Goal: Check status: Check status

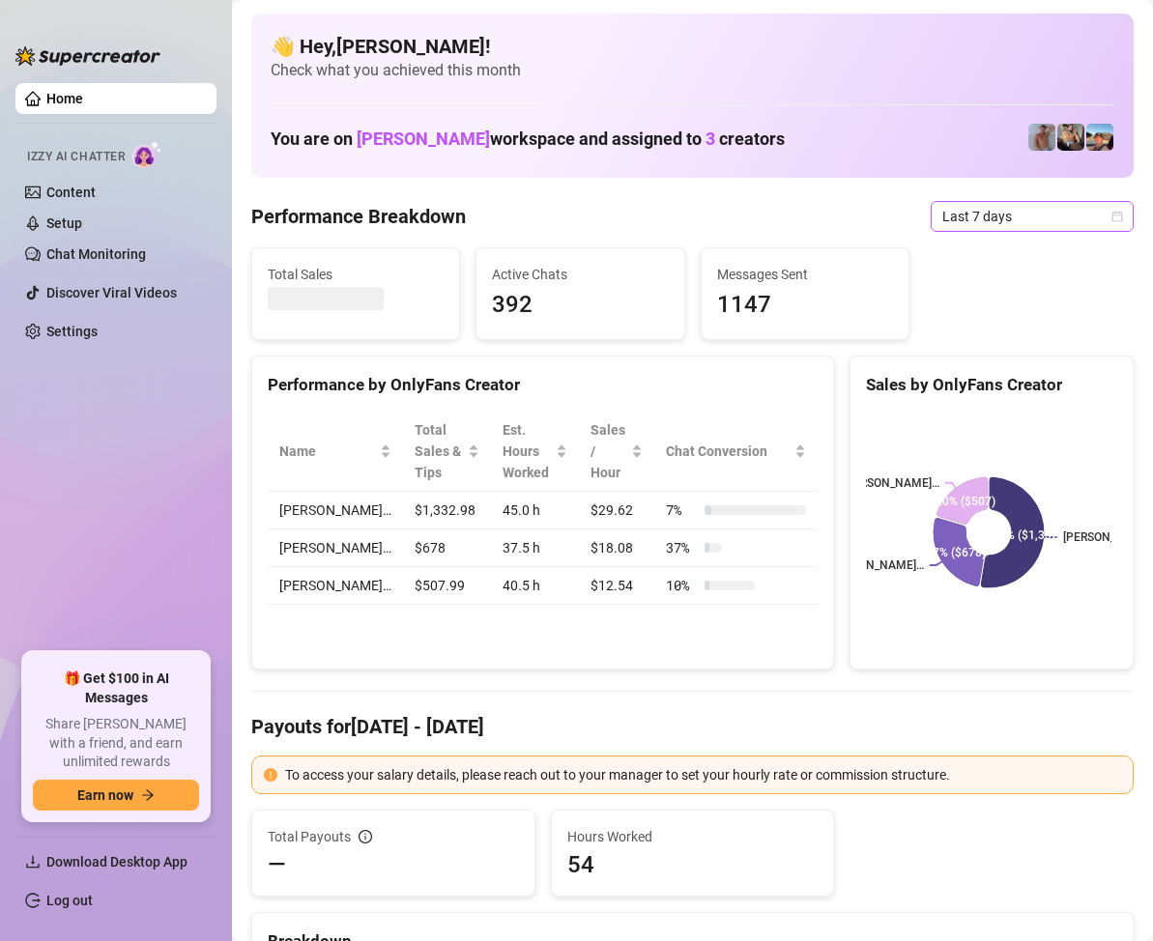
click at [1081, 223] on span "Last 7 days" at bounding box center [1032, 216] width 180 height 29
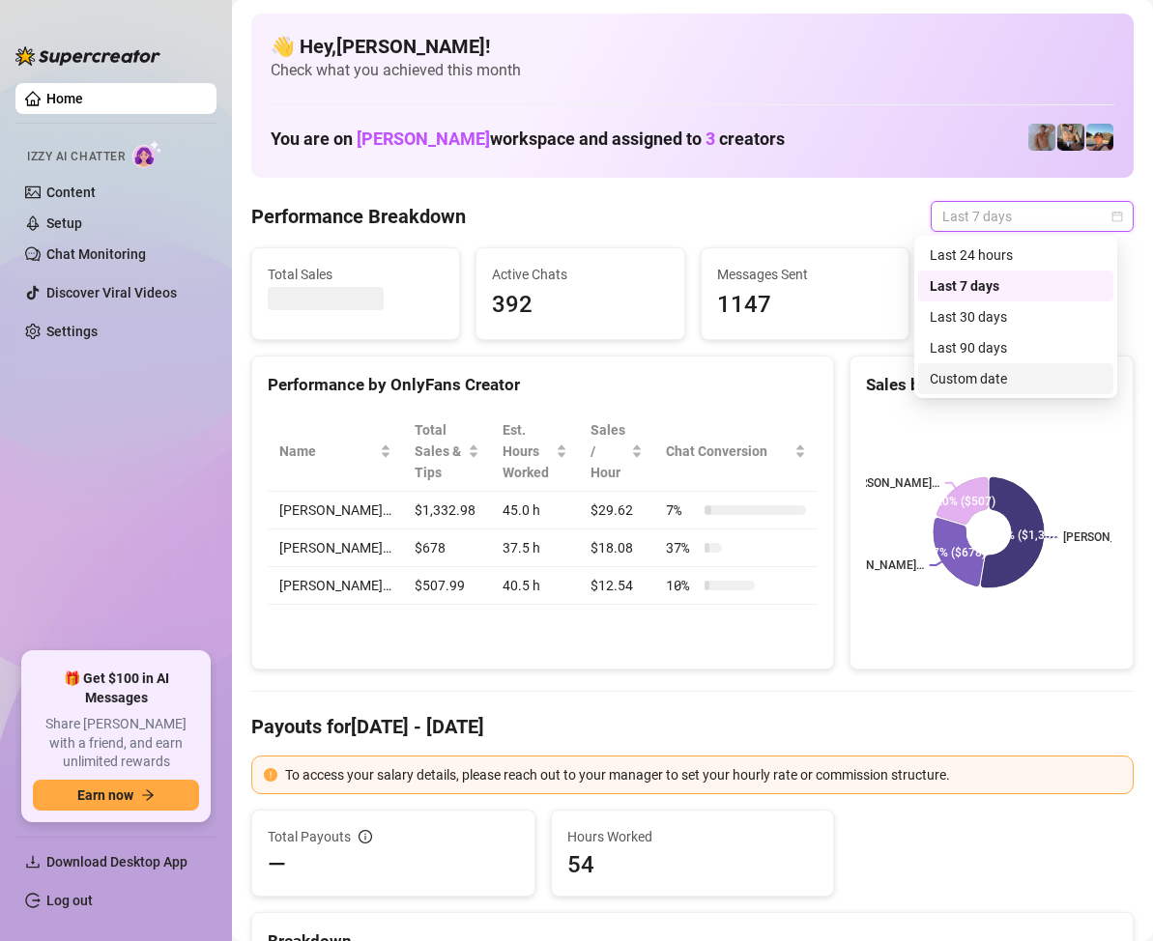
click at [993, 376] on div "Custom date" at bounding box center [1016, 378] width 172 height 21
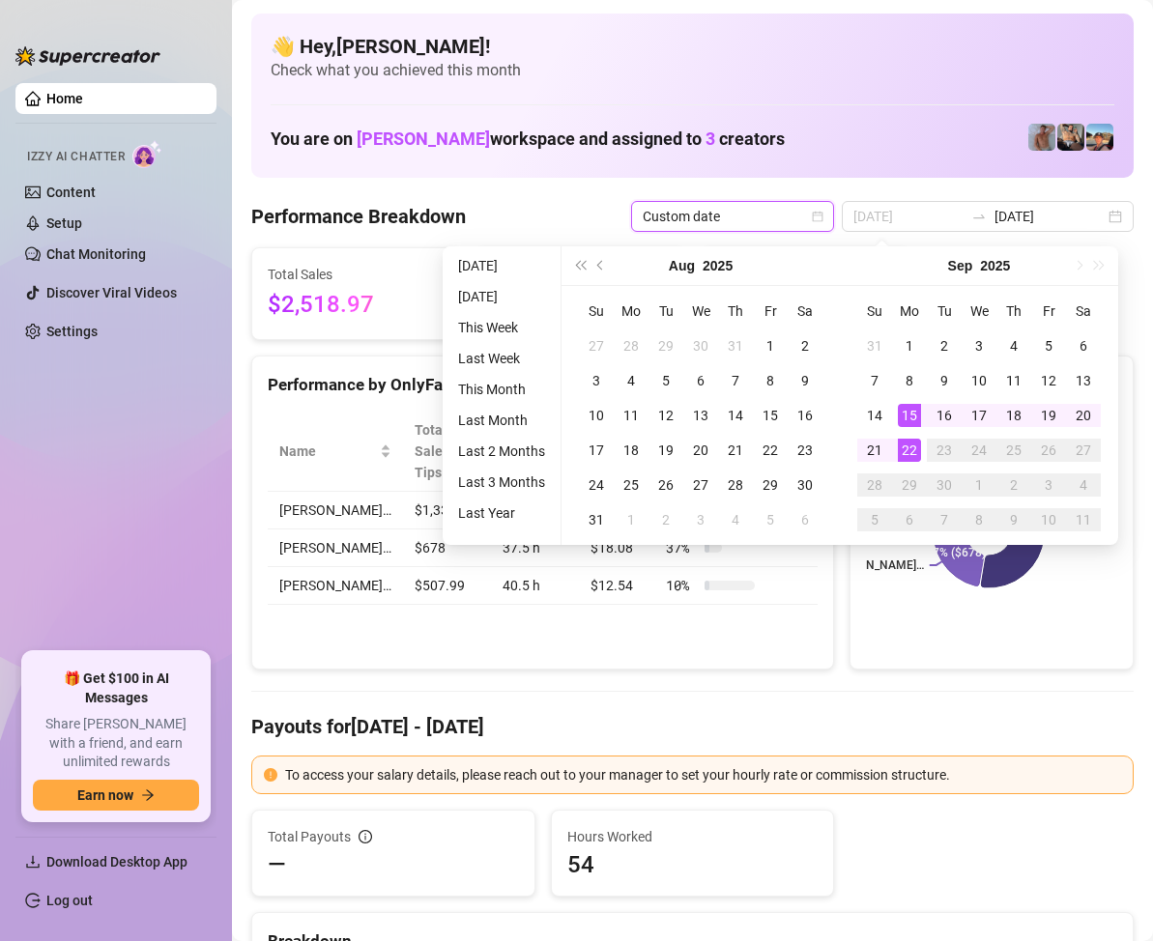
type input "[DATE]"
click at [908, 441] on div "22" at bounding box center [909, 450] width 23 height 23
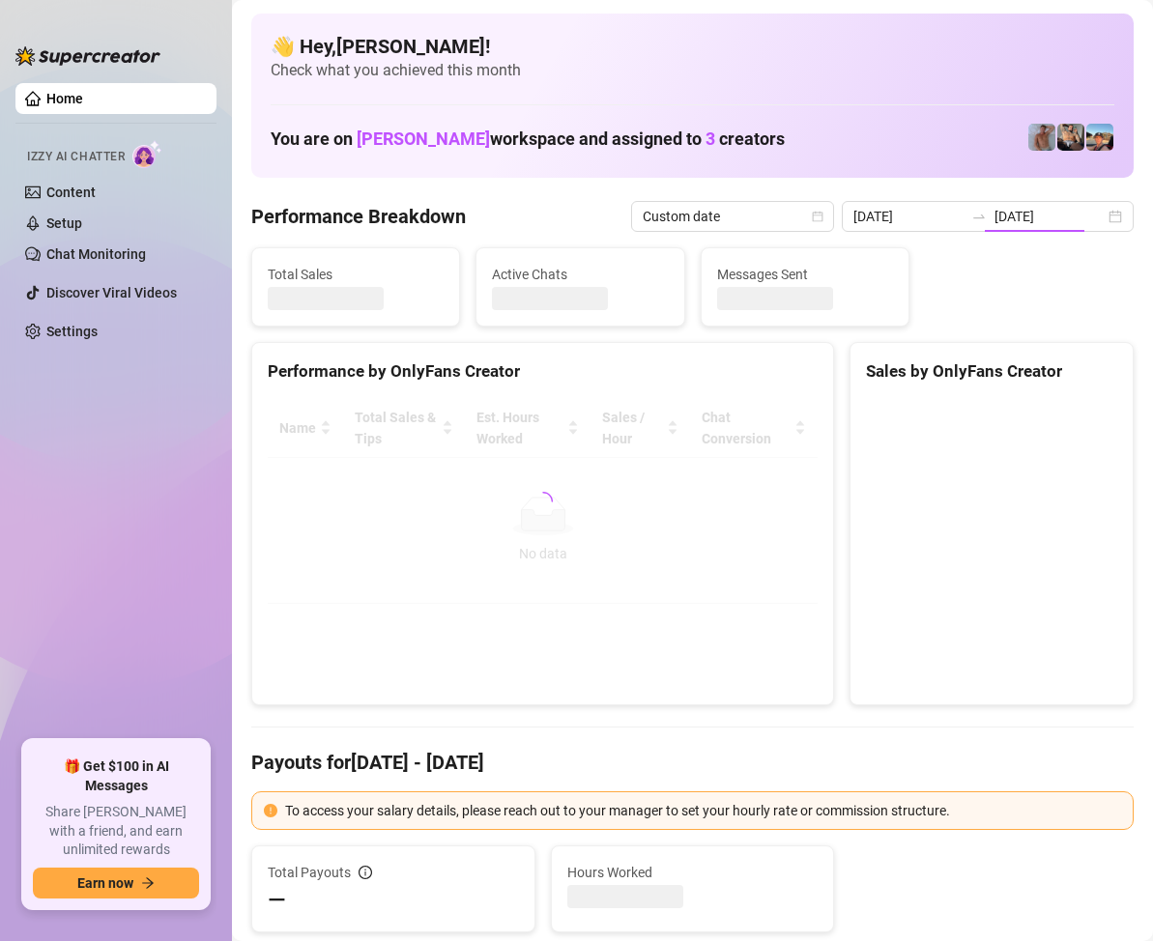
type input "2025-09-22"
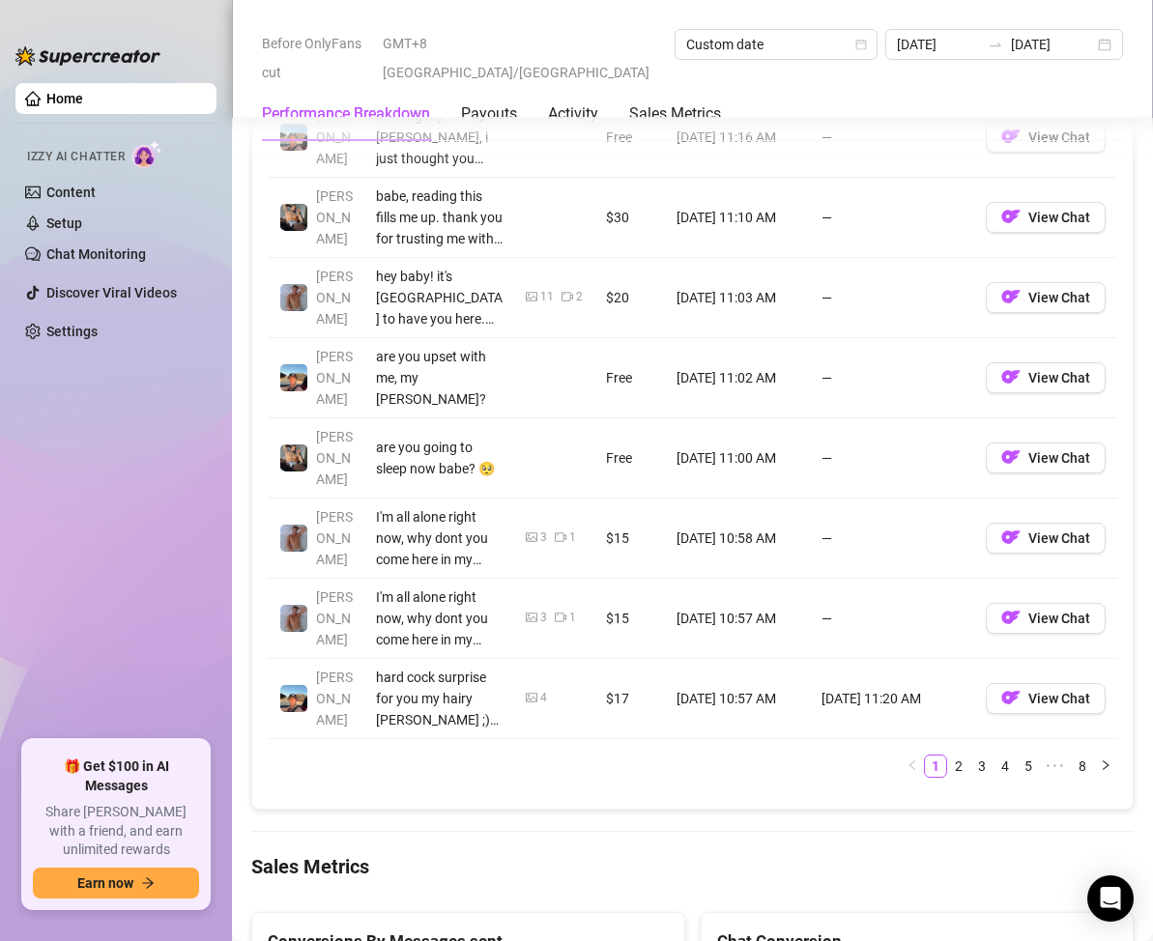
scroll to position [1740, 0]
